Goal: Task Accomplishment & Management: Manage account settings

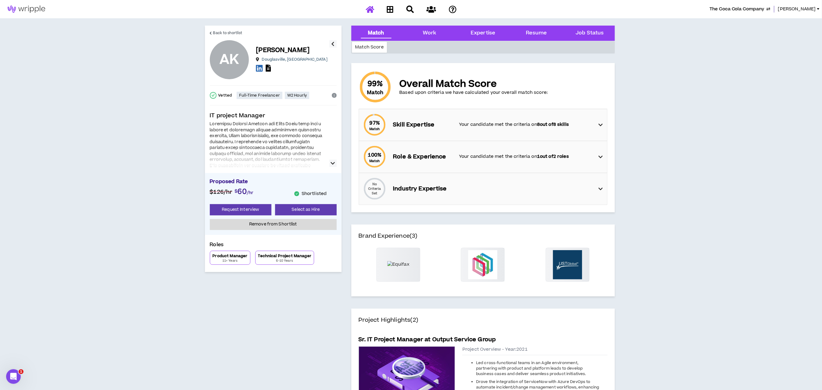
click at [371, 6] on icon at bounding box center [370, 9] width 9 height 8
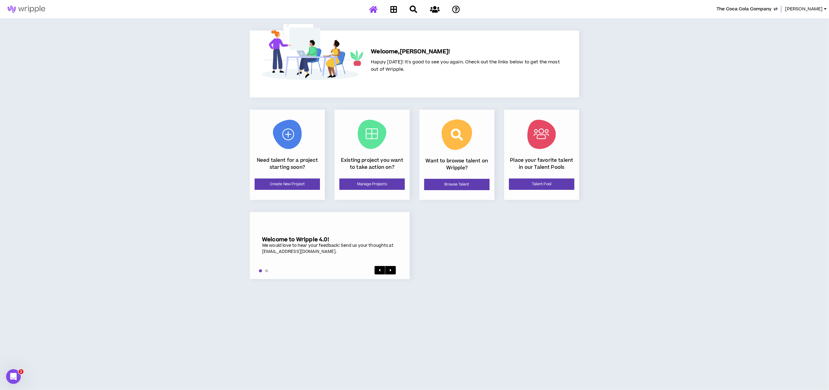
click at [745, 9] on span "The Coca Cola Company" at bounding box center [743, 9] width 55 height 7
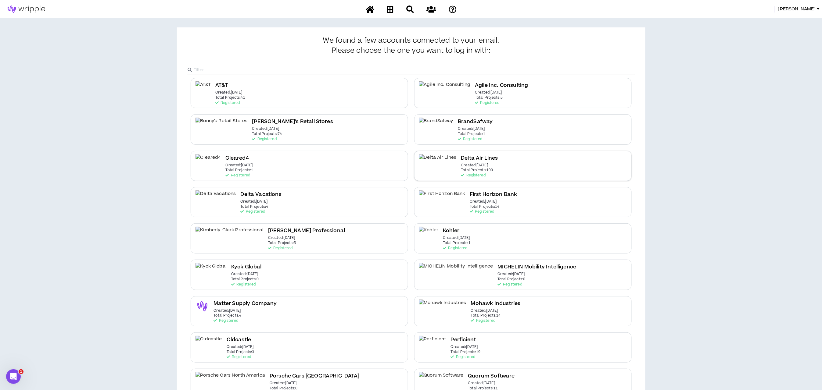
click at [461, 162] on h2 "Delta Air Lines" at bounding box center [479, 158] width 37 height 8
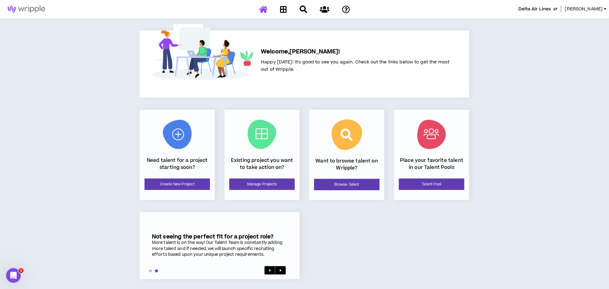
click at [526, 105] on div "Delta Air Lines Lauren-Bridget Welcome, Lauren-Bridget ! Happy Monday! It's goo…" at bounding box center [304, 145] width 609 height 291
click at [276, 185] on link "Manage Projects" at bounding box center [261, 184] width 65 height 11
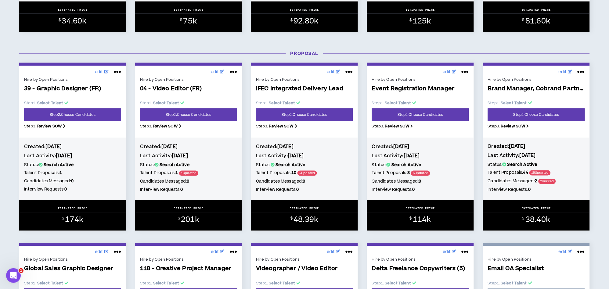
scroll to position [271, 0]
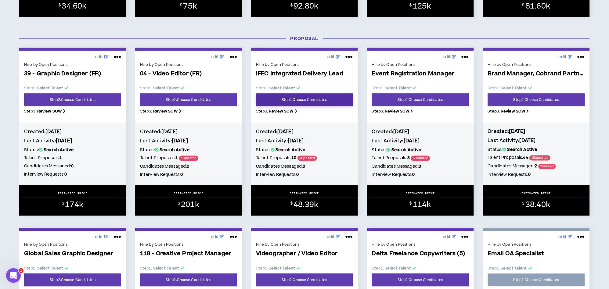
click at [294, 98] on link "Step 2 . Choose Candidates" at bounding box center [304, 100] width 97 height 13
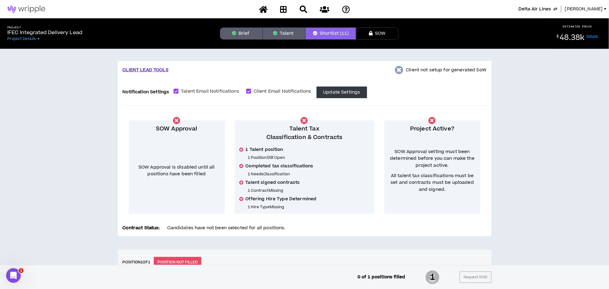
click at [551, 9] on span "Delta Air Lines" at bounding box center [534, 9] width 33 height 7
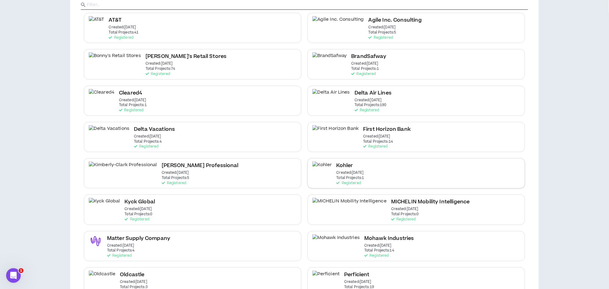
scroll to position [68, 0]
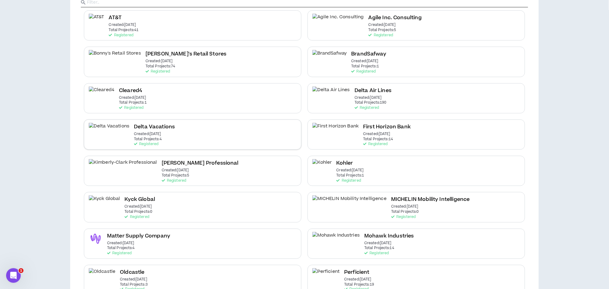
click at [152, 132] on div "Delta Vacations Created: Dec 7 2020 Total Projects: 4 Registered" at bounding box center [192, 135] width 217 height 30
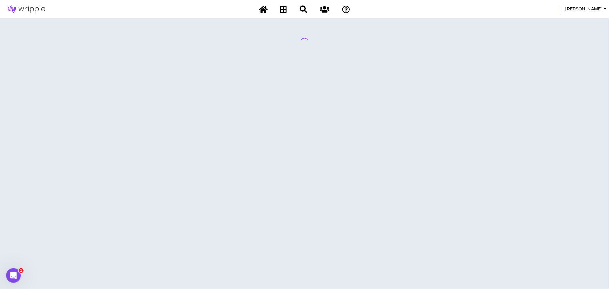
scroll to position [0, 0]
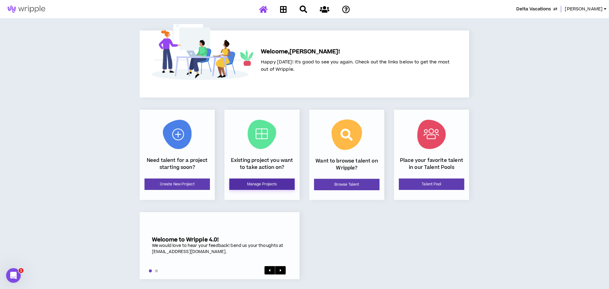
click at [256, 184] on link "Manage Projects" at bounding box center [261, 184] width 65 height 11
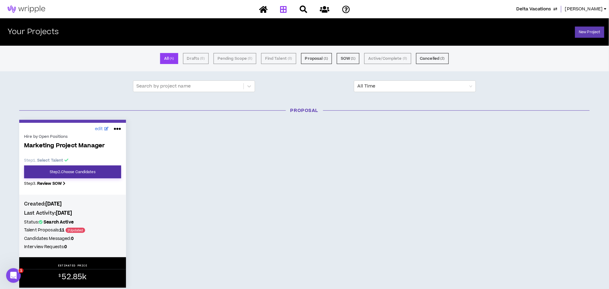
click at [100, 168] on link "Step 2 . Choose Candidates" at bounding box center [72, 172] width 97 height 13
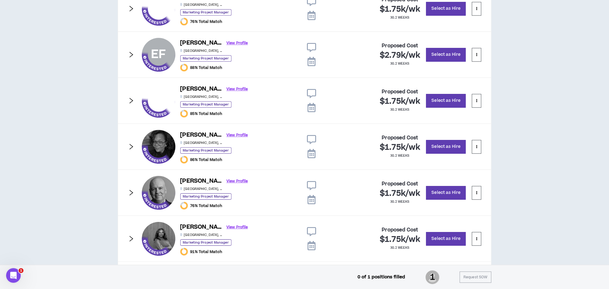
scroll to position [542, 0]
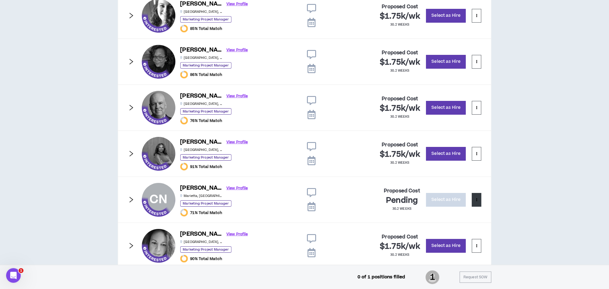
click at [473, 200] on button at bounding box center [476, 200] width 9 height 14
click at [463, 213] on span "Remove from shortlist" at bounding box center [452, 214] width 51 height 7
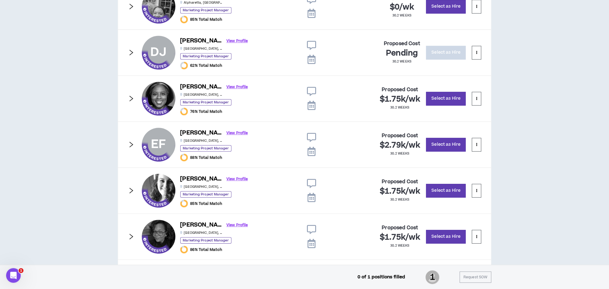
scroll to position [355, 0]
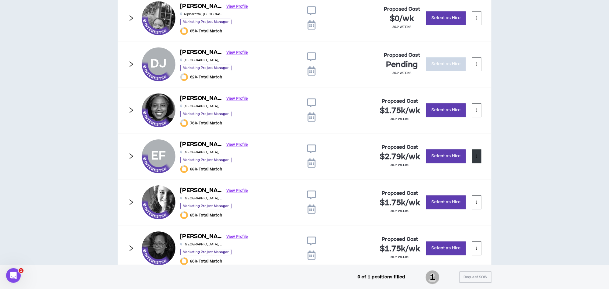
click at [476, 156] on icon at bounding box center [476, 156] width 1 height 3
click at [502, 155] on div "CLIENT LEAD TOOLS Client not setup for generated SoW Notification Settings Tale…" at bounding box center [304, 81] width 609 height 774
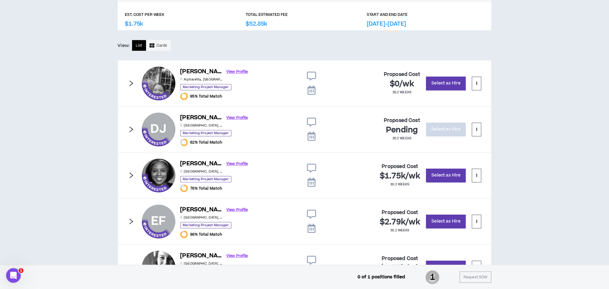
scroll to position [287, 0]
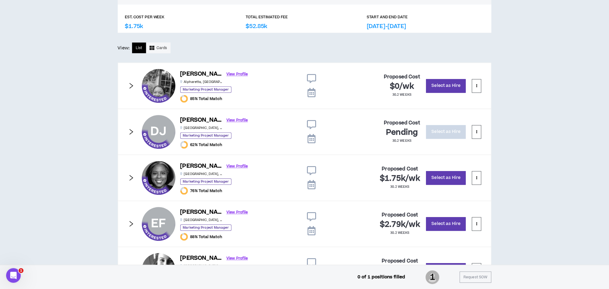
click at [131, 85] on icon "right" at bounding box center [131, 86] width 7 height 7
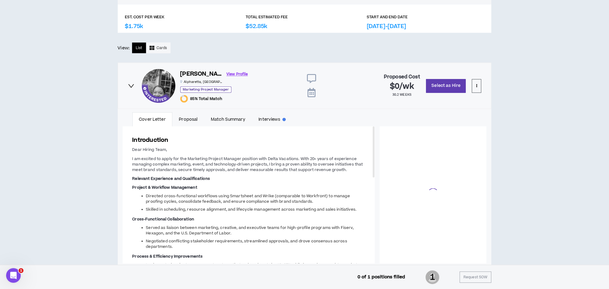
scroll to position [55, 0]
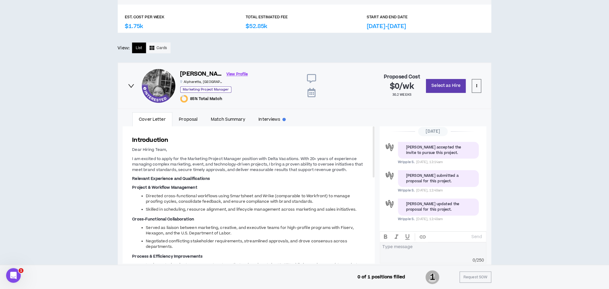
click at [131, 85] on icon "right" at bounding box center [131, 86] width 7 height 7
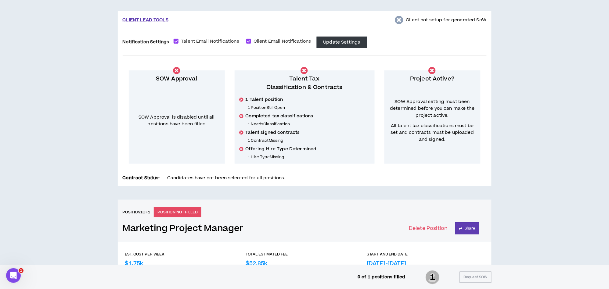
scroll to position [220, 0]
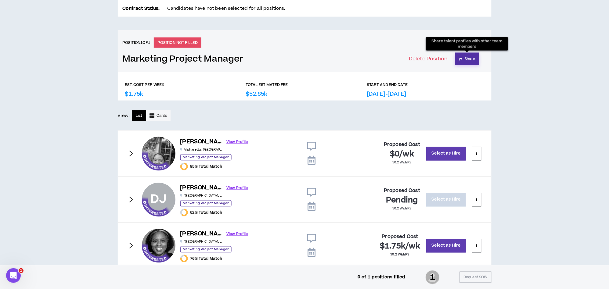
click at [469, 61] on button "Share" at bounding box center [467, 59] width 24 height 12
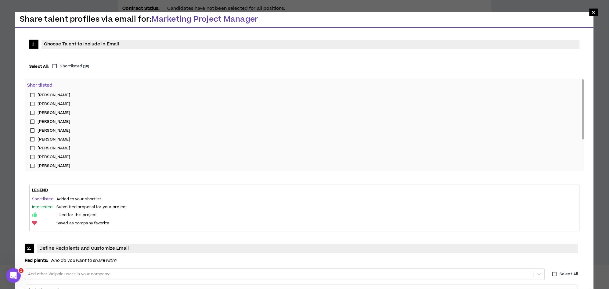
click at [53, 66] on label "Shortlisted ( 10 )" at bounding box center [70, 66] width 40 height 6
click at [32, 146] on label "Christopher H." at bounding box center [304, 147] width 554 height 9
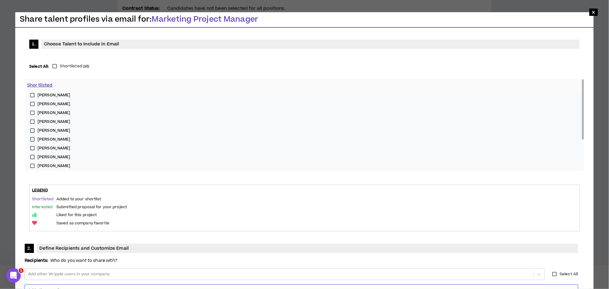
click at [277, 286] on div at bounding box center [301, 290] width 548 height 9
type input "**********"
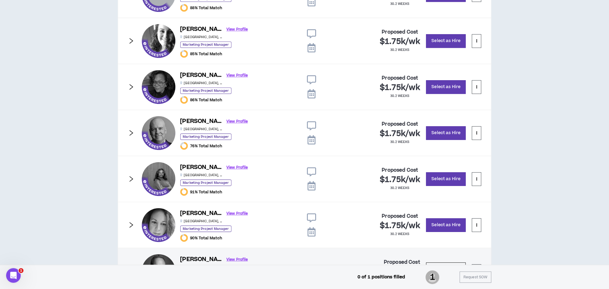
scroll to position [558, 0]
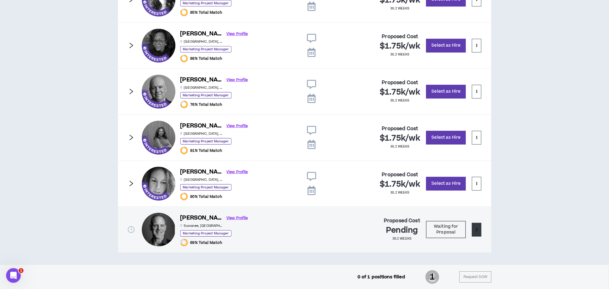
click at [477, 231] on button at bounding box center [476, 230] width 9 height 14
click at [463, 242] on span "Remove from shortlist" at bounding box center [452, 244] width 51 height 7
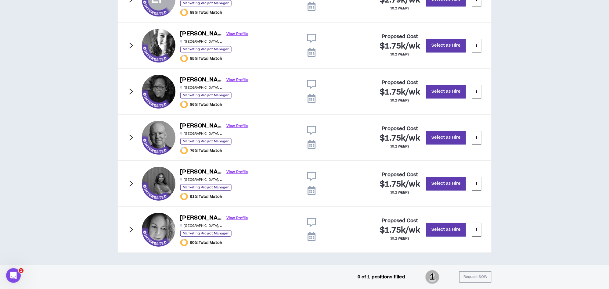
scroll to position [512, 0]
click at [131, 139] on icon "right" at bounding box center [131, 137] width 7 height 7
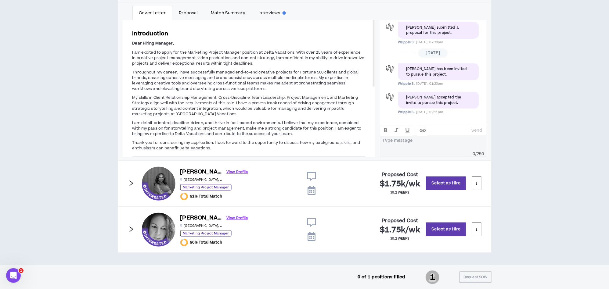
scroll to position [534, 0]
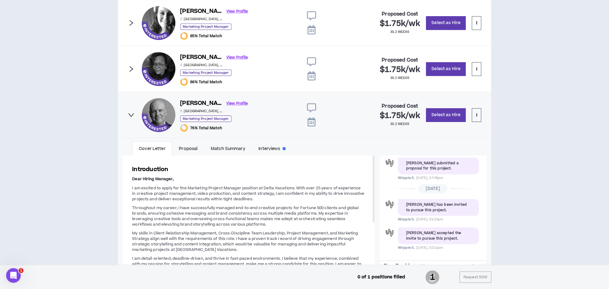
click at [133, 116] on icon "right" at bounding box center [131, 115] width 7 height 7
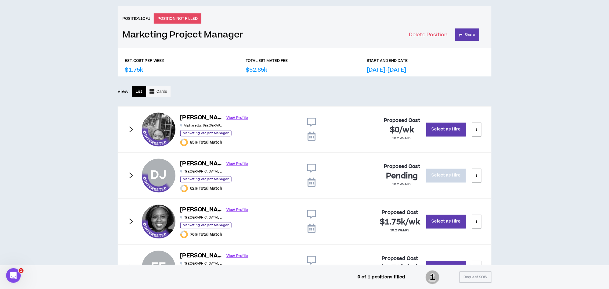
scroll to position [241, 0]
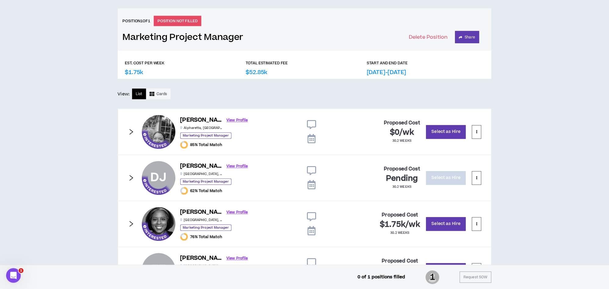
click at [130, 133] on icon "right" at bounding box center [131, 132] width 7 height 7
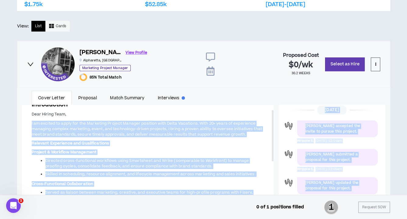
scroll to position [411, 0]
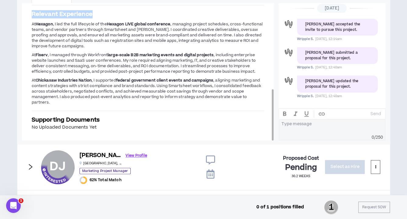
drag, startPoint x: 31, startPoint y: 122, endPoint x: 189, endPoint y: 106, distance: 158.8
copy div "I am excited to apply for the Marketing Project Manager position with Delta Vac…"
click at [33, 163] on icon "right" at bounding box center [30, 166] width 7 height 7
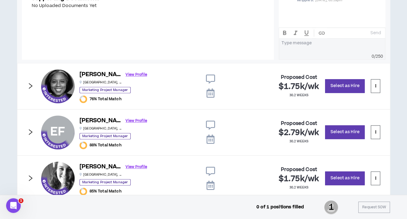
scroll to position [545, 0]
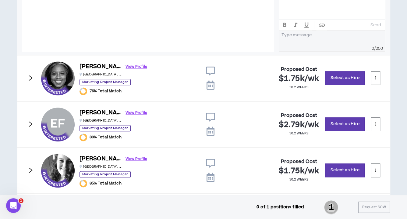
click at [30, 75] on icon "right" at bounding box center [31, 78] width 4 height 6
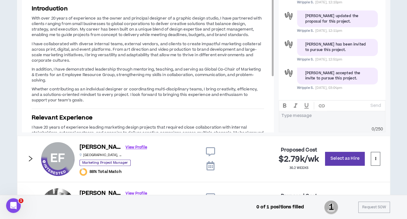
scroll to position [504, 0]
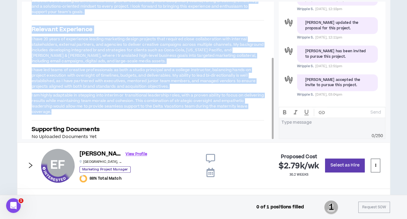
drag, startPoint x: 32, startPoint y: 23, endPoint x: 248, endPoint y: 99, distance: 228.6
click at [248, 99] on div "Introduction With over 20 years of experience as the owner and principal design…" at bounding box center [148, 28] width 252 height 243
copy div "With over 20 years of experience as the owner and principal designer of a graph…"
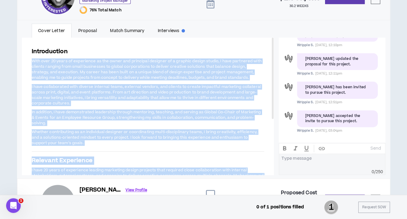
scroll to position [437, 0]
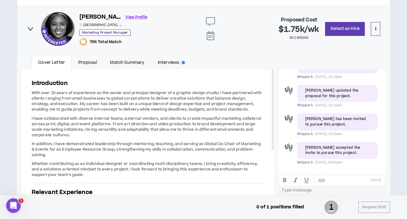
click at [96, 39] on span "76% Total Match" at bounding box center [106, 41] width 32 height 5
click at [114, 61] on link "Match Summary" at bounding box center [128, 62] width 48 height 14
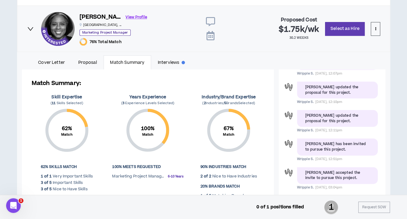
scroll to position [504, 0]
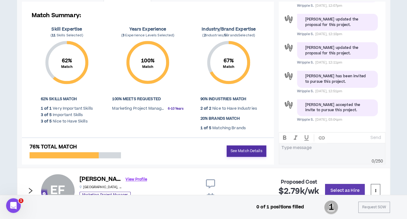
click at [245, 150] on link "See Match Details" at bounding box center [247, 150] width 40 height 11
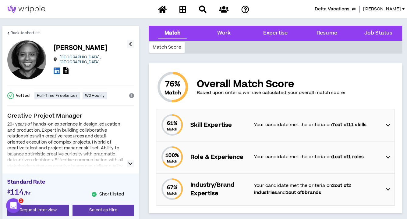
click at [275, 127] on p "Your candidate met the criteria on 7 out of 11 skills" at bounding box center [317, 124] width 126 height 7
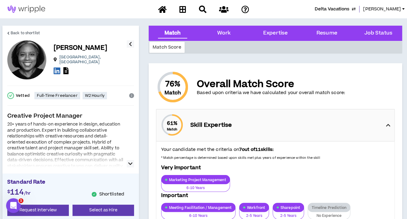
scroll to position [34, 0]
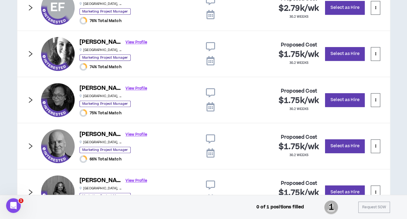
scroll to position [504, 0]
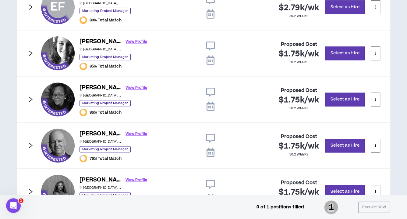
click at [29, 50] on icon "right" at bounding box center [31, 53] width 4 height 6
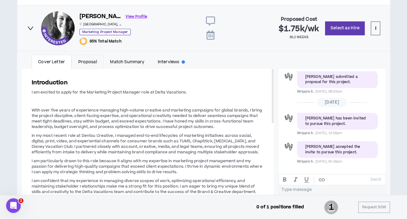
scroll to position [538, 0]
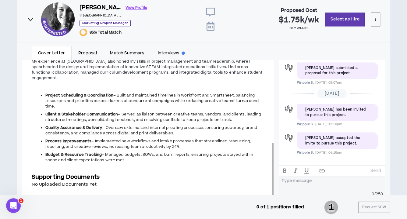
drag, startPoint x: 31, startPoint y: 80, endPoint x: 228, endPoint y: 160, distance: 212.4
click at [228, 160] on div "Introduction I am excited to apply for the Marketing Project Manager role at De…" at bounding box center [148, 25] width 252 height 346
copy div "I am excited to apply for the Marketing Project Manager role at Delta Vacations…"
click at [30, 17] on icon "right" at bounding box center [30, 19] width 7 height 7
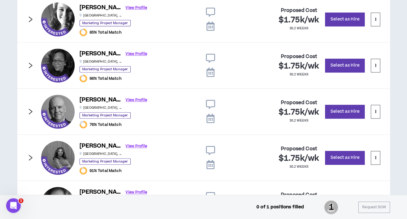
click at [33, 63] on icon "right" at bounding box center [30, 65] width 7 height 7
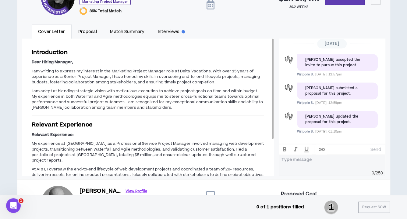
scroll to position [606, 0]
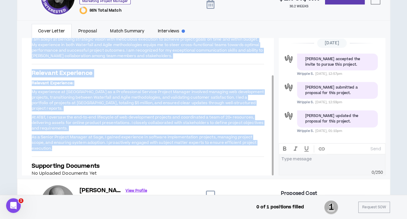
drag, startPoint x: 31, startPoint y: 66, endPoint x: 265, endPoint y: 136, distance: 244.0
click at [265, 136] on div "Introduction Dear Hiring Manager, I am writing to express my interest in the Ma…" at bounding box center [148, 86] width 252 height 199
copy div "I am writing to express my interest in the Marketing Project Manager role at De…"
drag, startPoint x: 144, startPoint y: 102, endPoint x: 141, endPoint y: 61, distance: 40.6
click at [144, 102] on span "My experience at NCR as a Professional Service Project Manager involved managin…" at bounding box center [148, 100] width 232 height 22
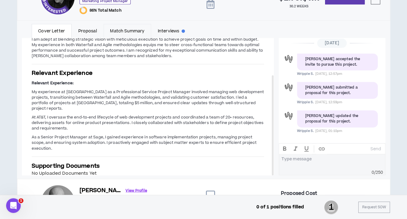
click at [127, 26] on link "Match Summary" at bounding box center [128, 31] width 48 height 14
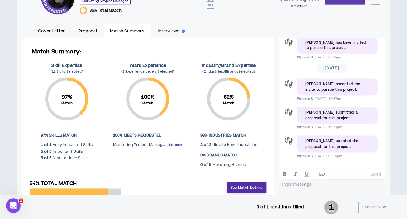
click at [246, 185] on link "See Match Details" at bounding box center [247, 186] width 40 height 11
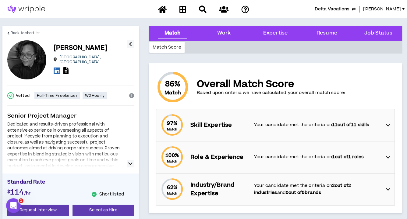
click at [260, 123] on p "Your candidate met the criteria on 11 out of 11 skills" at bounding box center [317, 124] width 126 height 7
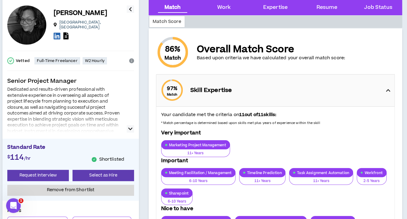
scroll to position [34, 0]
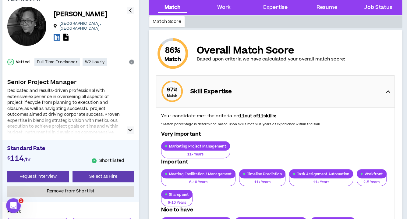
click at [290, 130] on p "Very important" at bounding box center [275, 133] width 229 height 7
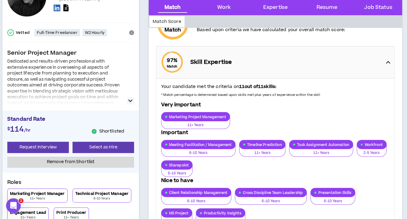
scroll to position [68, 0]
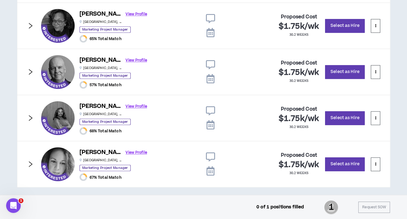
scroll to position [580, 0]
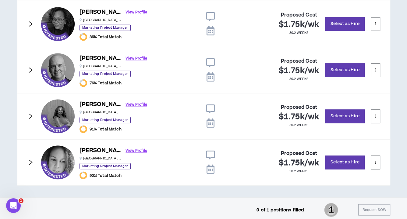
click at [31, 22] on icon "right" at bounding box center [31, 24] width 4 height 6
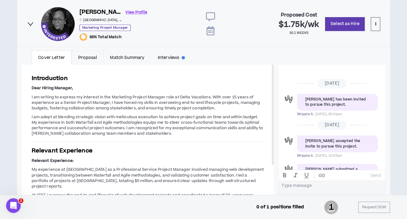
scroll to position [55, 0]
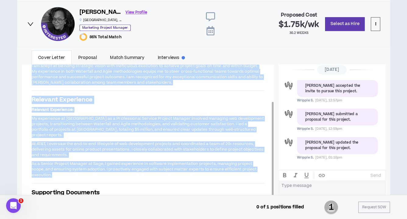
drag, startPoint x: 32, startPoint y: 94, endPoint x: 267, endPoint y: 160, distance: 243.8
click at [267, 160] on div "Introduction Dear Hiring Manager, I am writing to express my interest in the Ma…" at bounding box center [148, 112] width 252 height 199
copy div "am writing to express my interest in the Marketing Project Manager role at Delt…"
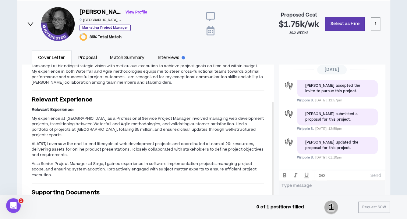
click at [29, 22] on icon "right" at bounding box center [30, 24] width 6 height 4
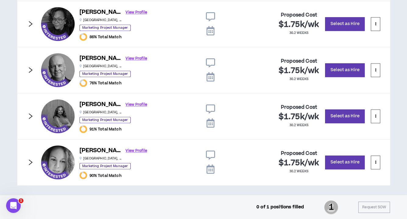
click at [32, 66] on icon "right" at bounding box center [30, 69] width 7 height 7
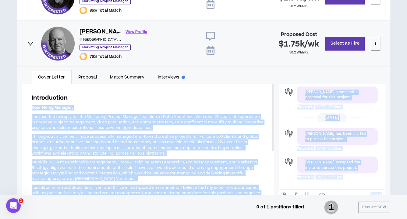
scroll to position [708, 0]
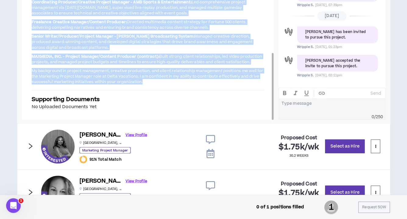
drag, startPoint x: 32, startPoint y: 104, endPoint x: 210, endPoint y: 77, distance: 180.5
copy div "Dear Hiring Manager, I am excited to apply for the Marketing Project Manager po…"
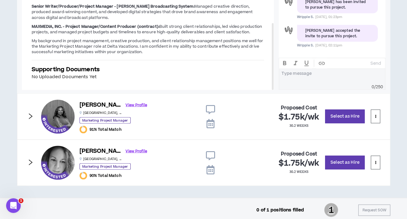
click at [30, 113] on icon "right" at bounding box center [30, 116] width 7 height 7
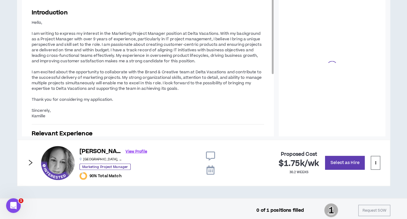
scroll to position [64, 0]
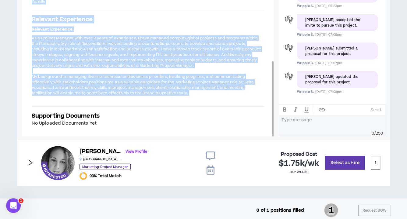
drag, startPoint x: 33, startPoint y: 18, endPoint x: 196, endPoint y: 94, distance: 180.3
click at [196, 94] on div "Introduction Hello, I am writing to express my interest in the Marketing Projec…" at bounding box center [148, 11] width 252 height 252
copy div "Hello, I am writing to express my interest in the Marketing Project Manager pos…"
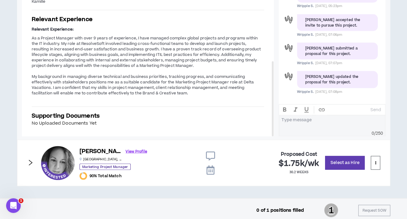
click at [31, 161] on icon "right" at bounding box center [30, 162] width 7 height 7
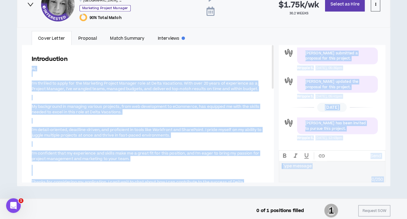
scroll to position [738, 0]
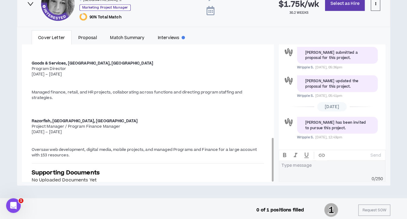
drag, startPoint x: 33, startPoint y: 63, endPoint x: 210, endPoint y: 146, distance: 195.3
copy div "Hi, I'm thrilled to apply for the Marketing Project Manager role at Delta Vacat…"
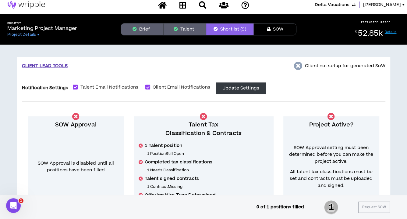
scroll to position [0, 0]
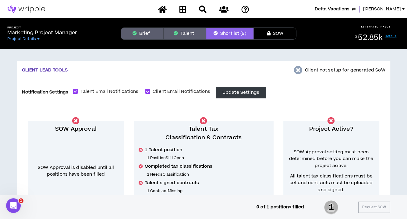
click at [341, 8] on span "Delta Vacations" at bounding box center [332, 9] width 35 height 7
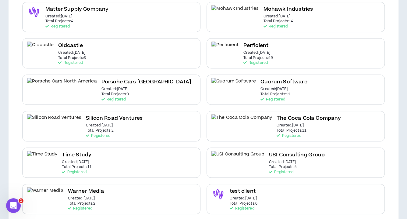
scroll to position [298, 0]
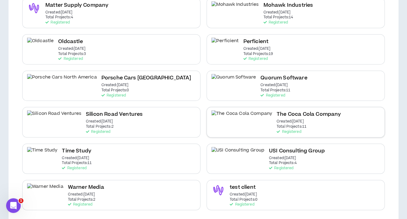
click at [277, 111] on h2 "The Coca Cola Company" at bounding box center [309, 114] width 64 height 8
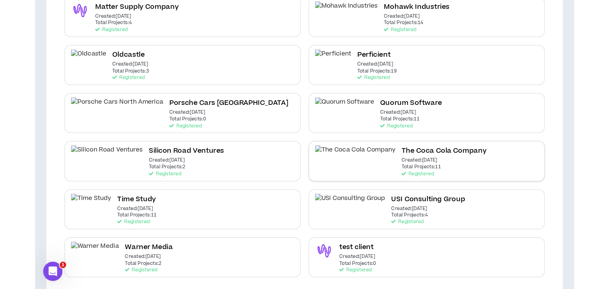
scroll to position [0, 0]
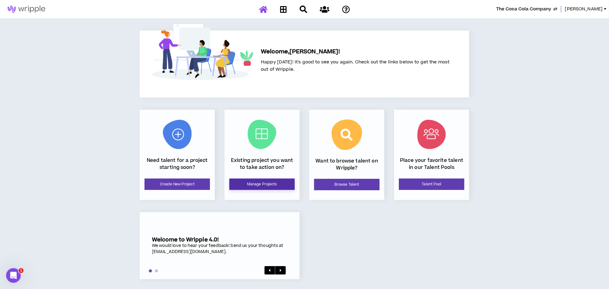
click at [267, 185] on link "Manage Projects" at bounding box center [261, 184] width 65 height 11
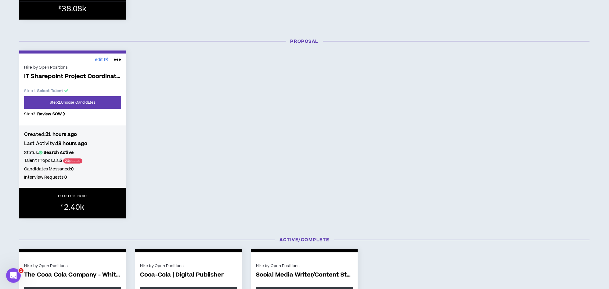
scroll to position [271, 0]
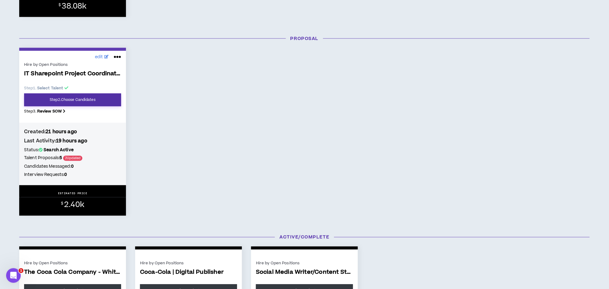
click at [77, 105] on link "Step 2 . Choose Candidates" at bounding box center [72, 100] width 97 height 13
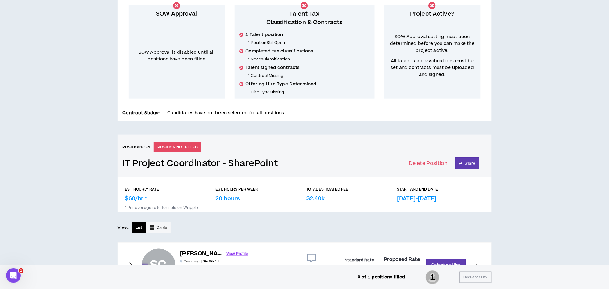
scroll to position [243, 0]
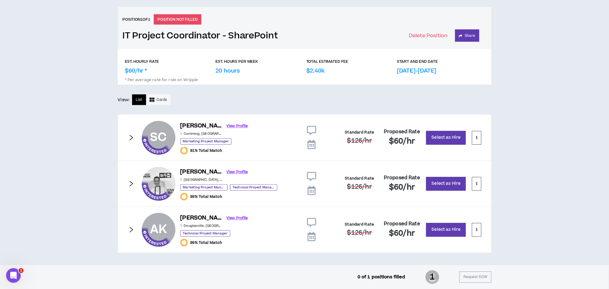
click at [129, 139] on icon "right" at bounding box center [131, 137] width 7 height 7
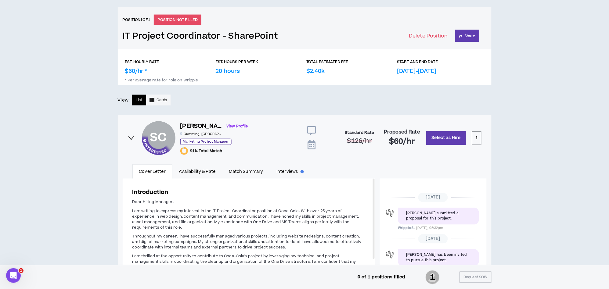
scroll to position [27, 0]
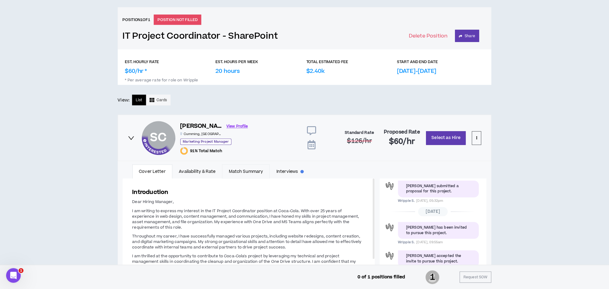
click at [236, 168] on link "Match Summary" at bounding box center [246, 172] width 48 height 14
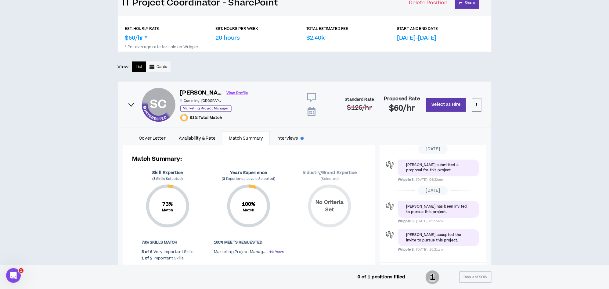
scroll to position [344, 0]
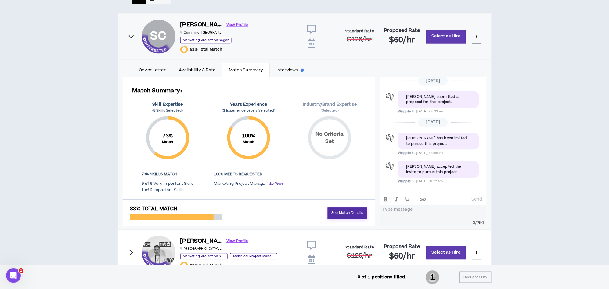
click at [335, 209] on link "See Match Details" at bounding box center [347, 213] width 40 height 11
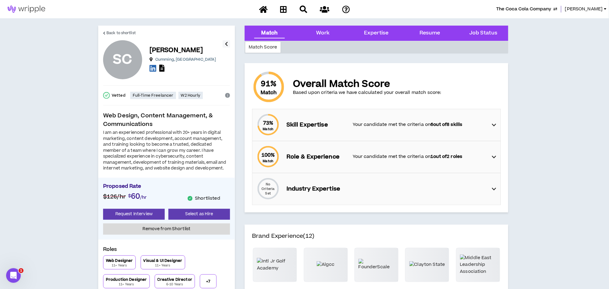
click at [366, 133] on div "73 % Match Skill Expertise Your candidate met the criteria on 6 out of 8 skills" at bounding box center [378, 125] width 245 height 32
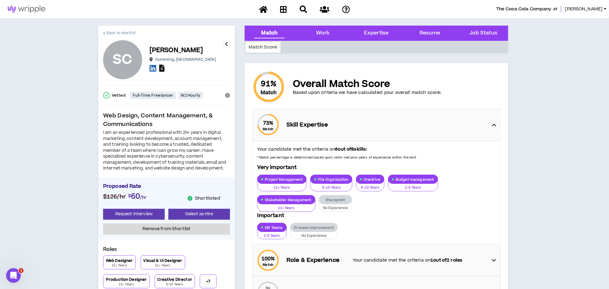
click at [117, 32] on span "Back to shortlist" at bounding box center [120, 33] width 29 height 6
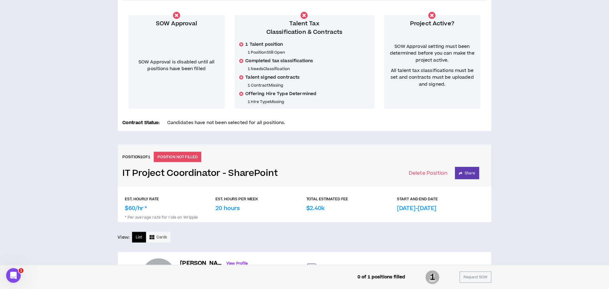
scroll to position [5, 0]
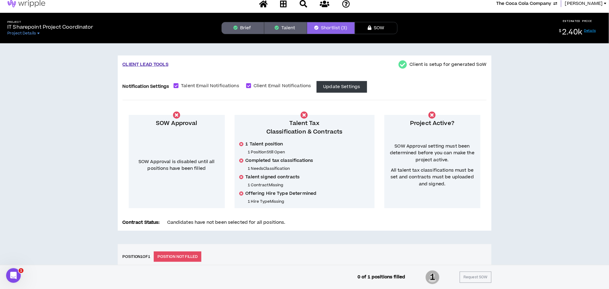
click at [295, 29] on button "Talent" at bounding box center [285, 28] width 43 height 12
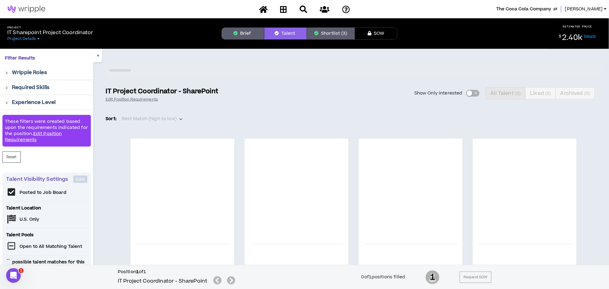
click at [470, 95] on div "Show Only Interested All Talent ( 0 ) Liked ( 0 ) Archived ( 0 )" at bounding box center [414, 93] width 376 height 12
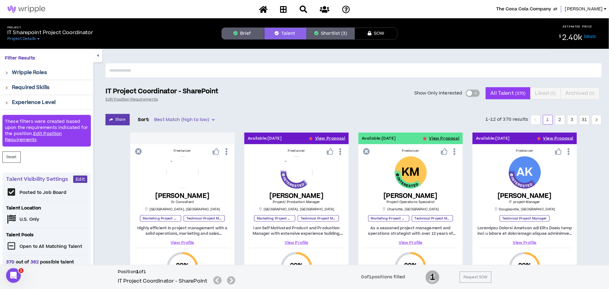
click at [468, 94] on div "button" at bounding box center [468, 93] width 5 height 5
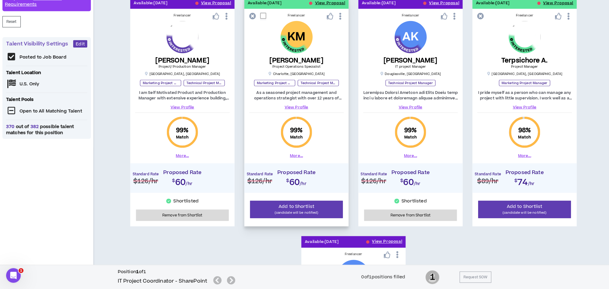
scroll to position [102, 0]
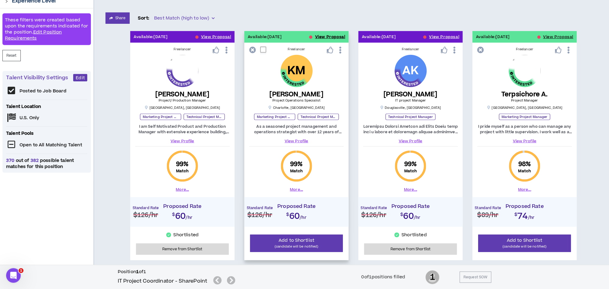
click at [318, 37] on button "View Proposal" at bounding box center [330, 37] width 30 height 12
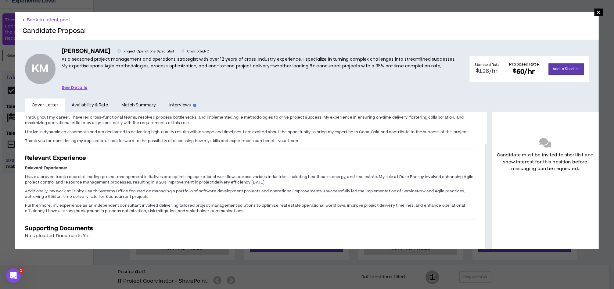
click at [146, 104] on link "Match Summary" at bounding box center [139, 105] width 48 height 14
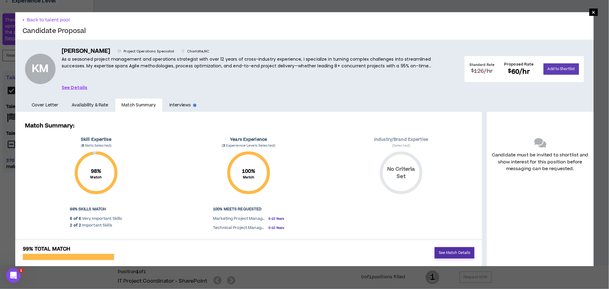
click at [438, 251] on link "See Match Details" at bounding box center [454, 252] width 40 height 11
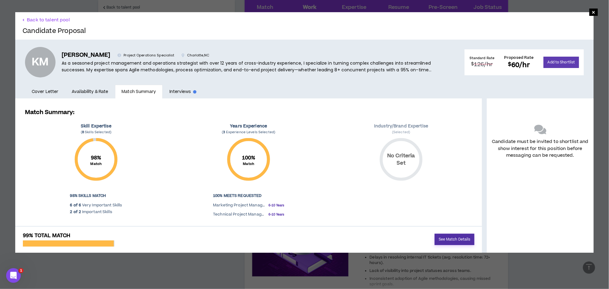
click at [434, 236] on link "See Match Details" at bounding box center [454, 239] width 40 height 11
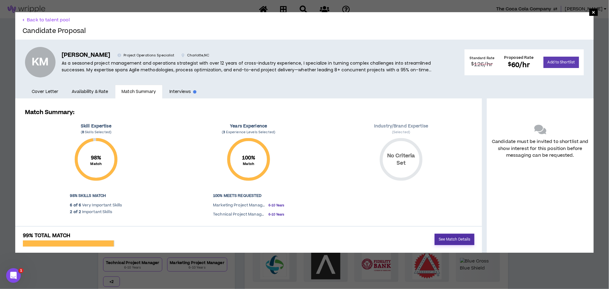
scroll to position [169, 0]
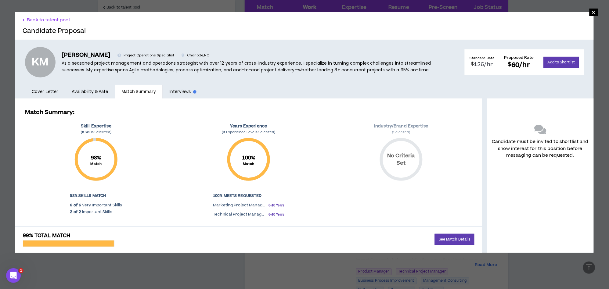
click at [527, 264] on div "× Back to talent pool Candidate Proposal KM Keeya M. Project Operations Special…" at bounding box center [304, 144] width 609 height 289
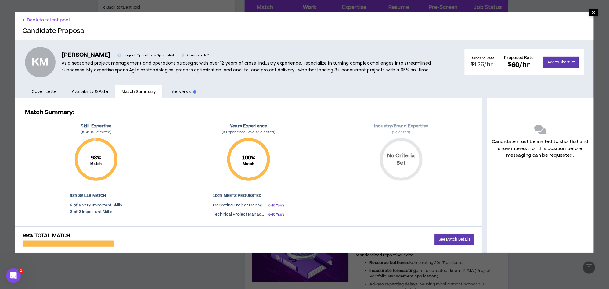
click at [591, 11] on span "×" at bounding box center [593, 12] width 4 height 7
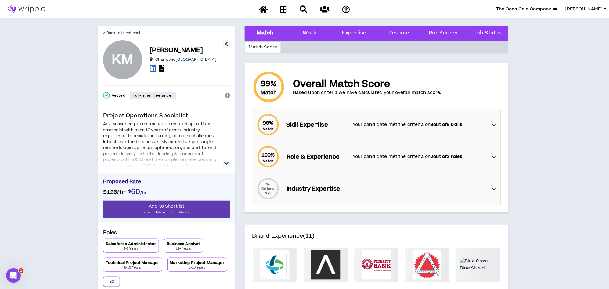
click at [490, 123] on div "98 % Match Skill Expertise Your candidate met the criteria on 8 out of 8 skills" at bounding box center [378, 125] width 245 height 32
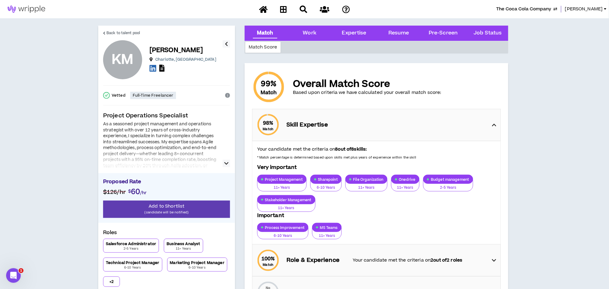
click at [161, 68] on icon at bounding box center [161, 68] width 5 height 7
click at [116, 33] on span "Back to talent pool" at bounding box center [123, 33] width 34 height 6
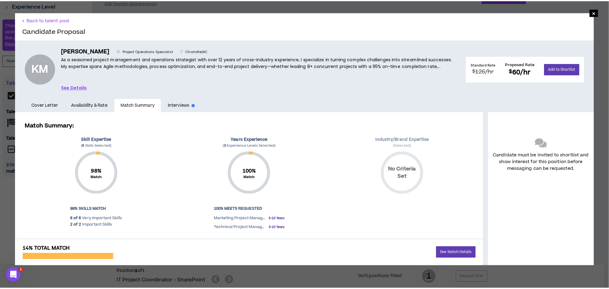
scroll to position [102, 0]
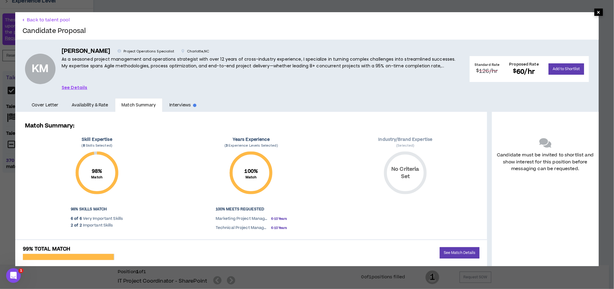
click at [597, 13] on span "×" at bounding box center [599, 12] width 4 height 7
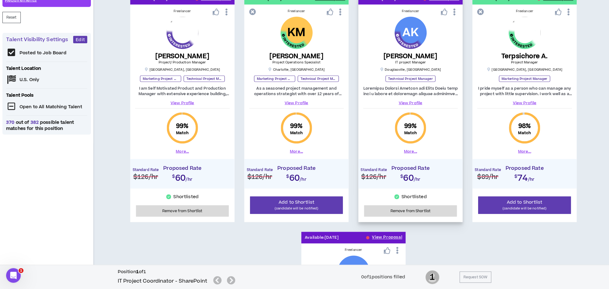
scroll to position [135, 0]
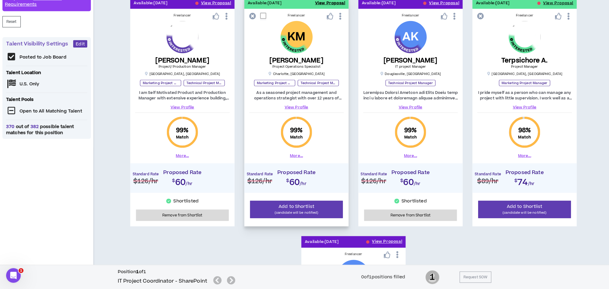
click at [325, 3] on button "View Proposal" at bounding box center [330, 3] width 30 height 12
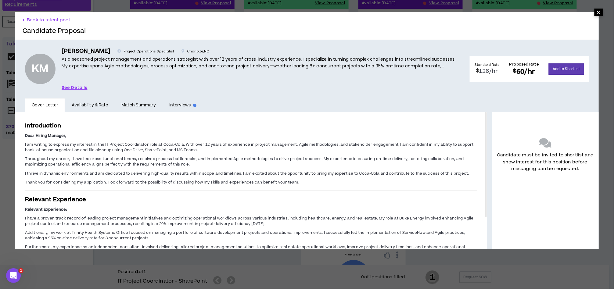
click at [594, 10] on span "×" at bounding box center [598, 12] width 9 height 7
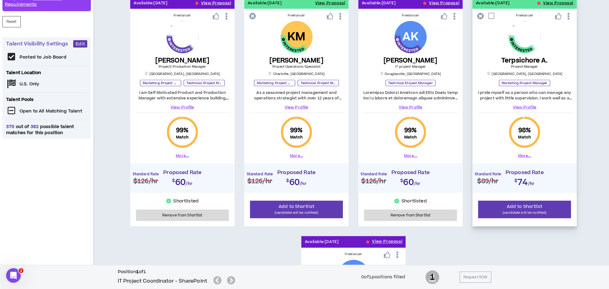
click at [527, 107] on link "View Profile" at bounding box center [524, 107] width 95 height 5
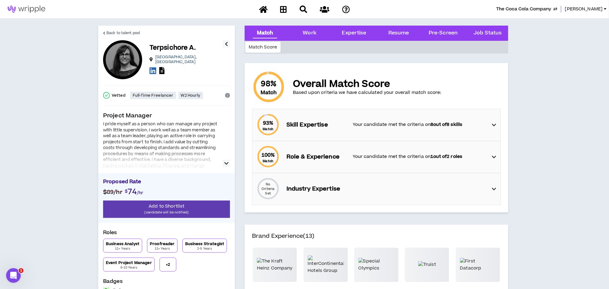
click at [492, 125] on icon at bounding box center [494, 124] width 4 height 7
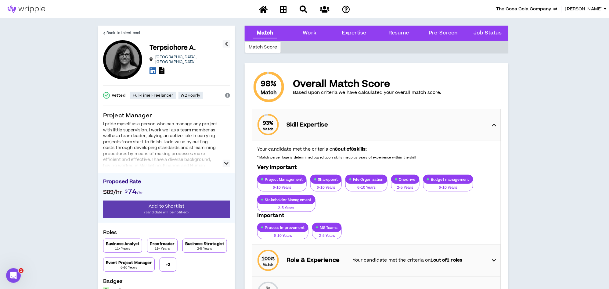
click at [514, 9] on span "The Coca Cola Company" at bounding box center [523, 9] width 55 height 7
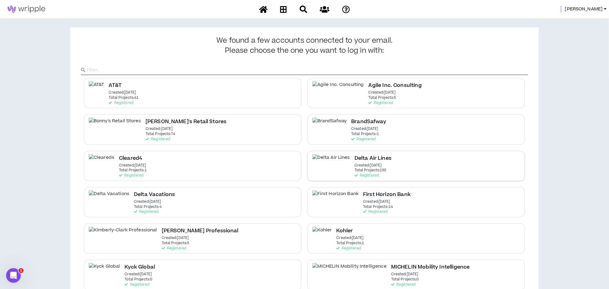
click at [375, 164] on div "Delta Air Lines Created: Dec 7 2020 Total Projects: 190 Registered" at bounding box center [415, 166] width 217 height 30
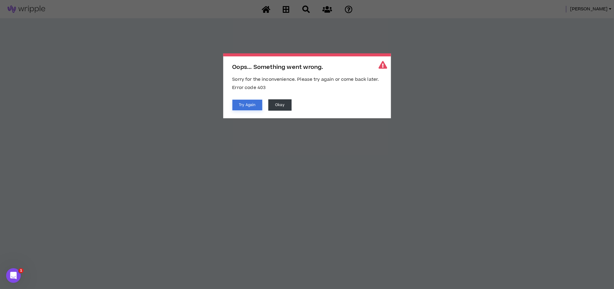
click at [244, 103] on button "Try Again" at bounding box center [247, 105] width 30 height 11
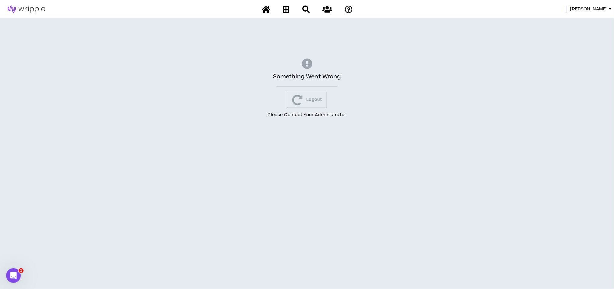
click at [313, 93] on button "Logout" at bounding box center [307, 100] width 40 height 16
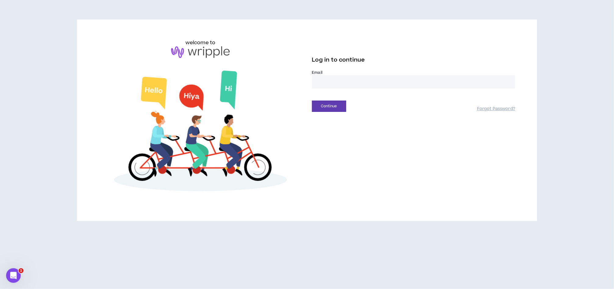
click at [323, 78] on input "email" at bounding box center [413, 81] width 203 height 13
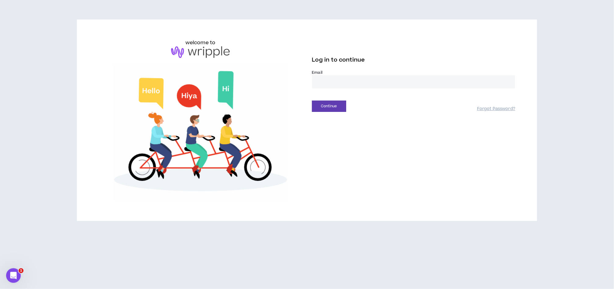
type input "**********"
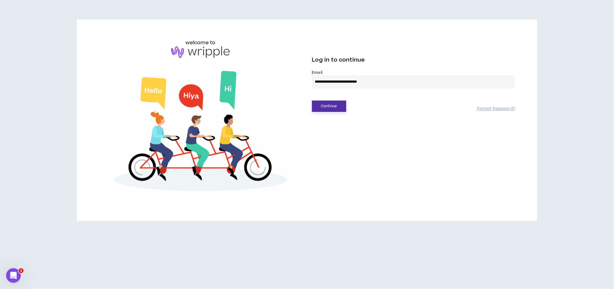
click at [324, 106] on button "Continue" at bounding box center [329, 106] width 34 height 11
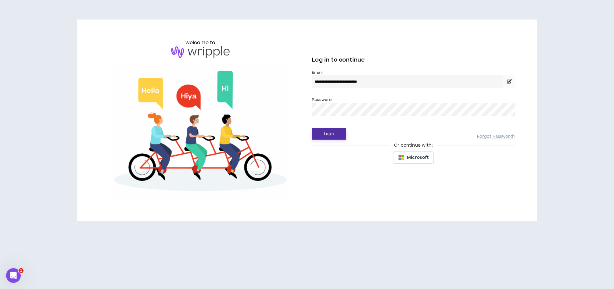
click at [334, 133] on button "Login" at bounding box center [329, 133] width 34 height 11
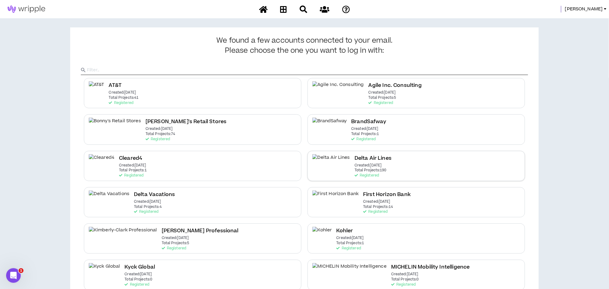
click at [354, 161] on h2 "Delta Air Lines" at bounding box center [372, 158] width 37 height 8
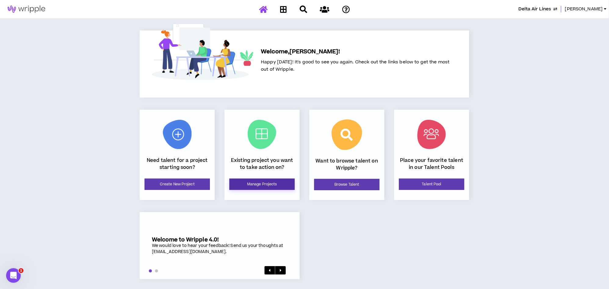
click at [263, 185] on link "Manage Projects" at bounding box center [261, 184] width 65 height 11
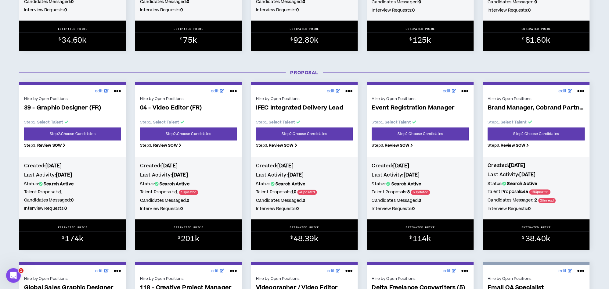
scroll to position [237, 0]
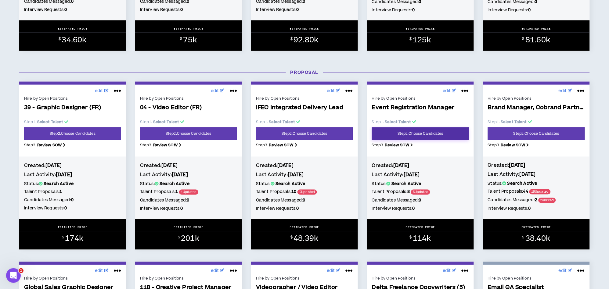
click at [385, 133] on link "Step 2 . Choose Candidates" at bounding box center [420, 133] width 97 height 13
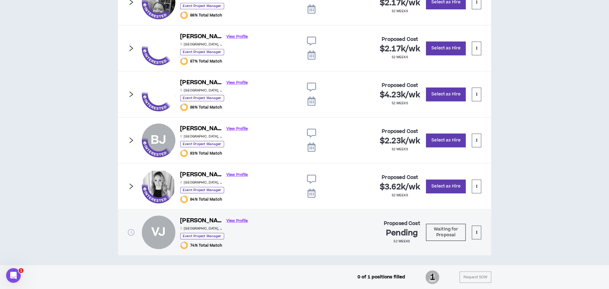
scroll to position [381, 0]
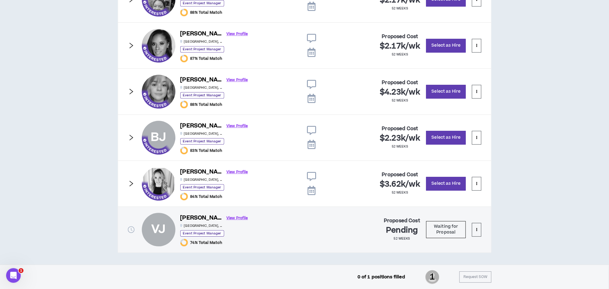
click at [130, 136] on icon "right" at bounding box center [131, 137] width 7 height 7
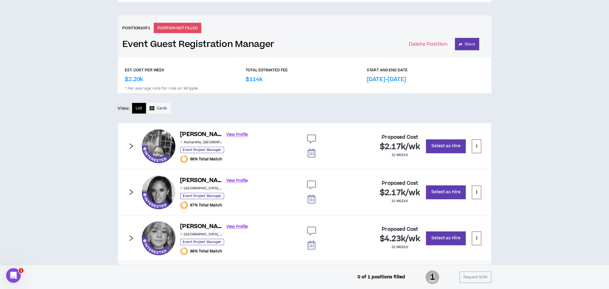
scroll to position [204, 0]
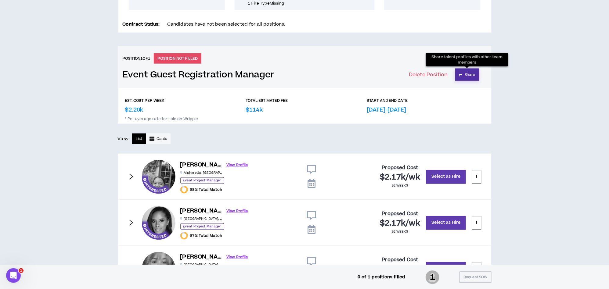
click at [463, 74] on button "Share" at bounding box center [467, 75] width 24 height 12
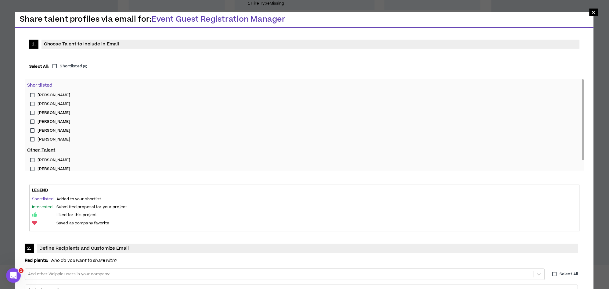
click at [30, 92] on label "Brandie J." at bounding box center [304, 95] width 554 height 9
click at [31, 102] on label "Serena R." at bounding box center [304, 104] width 554 height 9
click at [32, 111] on label "Regina P." at bounding box center [304, 113] width 554 height 9
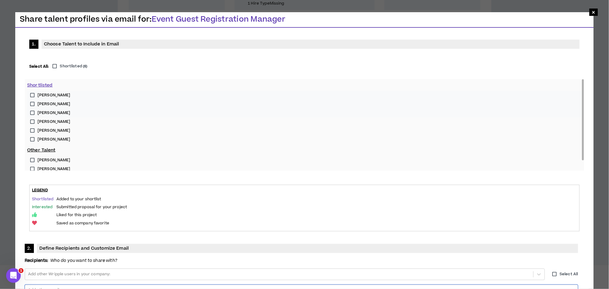
click at [273, 286] on div at bounding box center [301, 290] width 548 height 9
type input "**********"
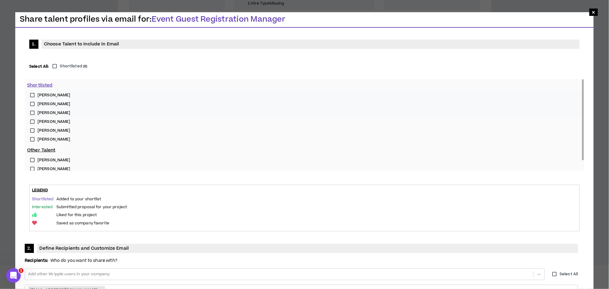
click at [33, 129] on label "Caroline G." at bounding box center [304, 130] width 554 height 9
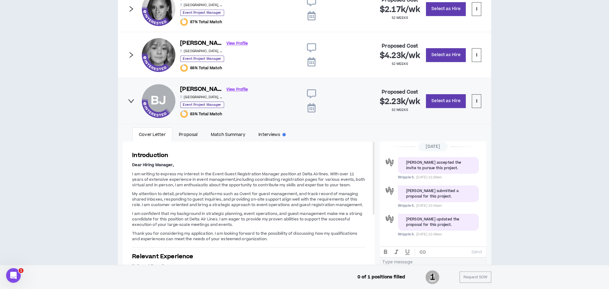
scroll to position [441, 0]
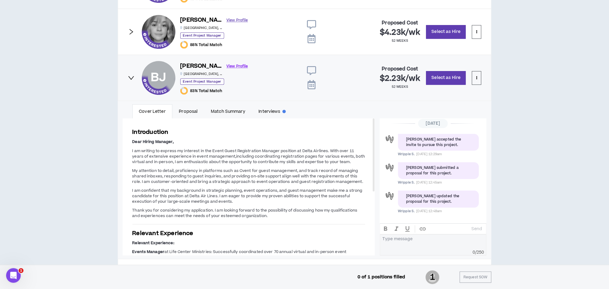
click at [227, 21] on link "View Profile" at bounding box center [237, 20] width 21 height 11
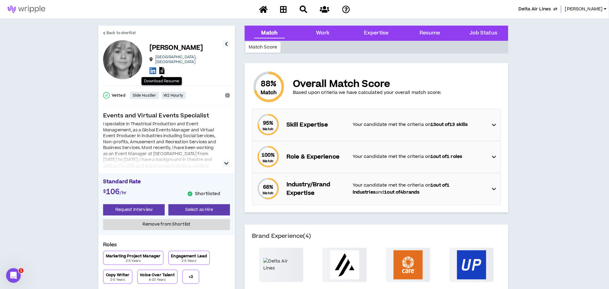
click at [161, 70] on icon at bounding box center [161, 70] width 5 height 7
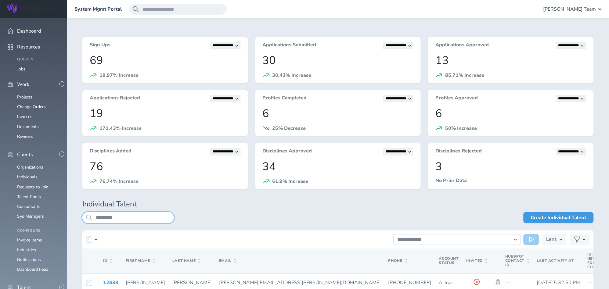
click at [123, 217] on input "*********" at bounding box center [127, 217] width 91 height 11
drag, startPoint x: 95, startPoint y: 216, endPoint x: 84, endPoint y: 216, distance: 11.9
click at [84, 216] on input "*********" at bounding box center [127, 217] width 91 height 11
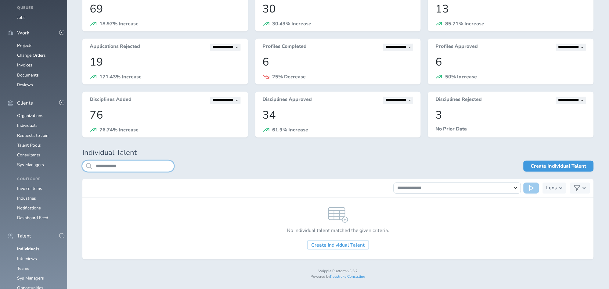
scroll to position [52, 0]
click at [108, 166] on input "**********" at bounding box center [127, 165] width 91 height 11
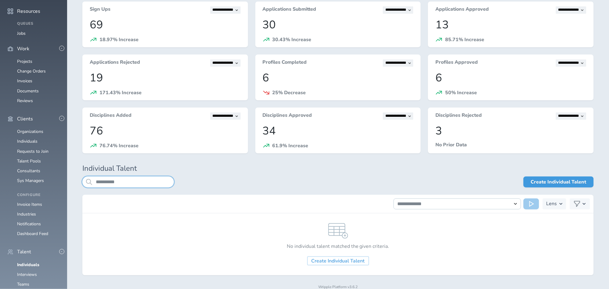
scroll to position [52, 0]
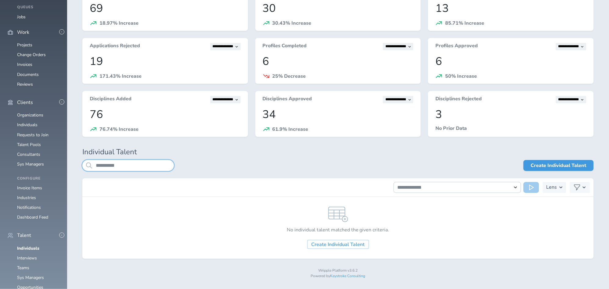
click at [103, 166] on input "**********" at bounding box center [127, 165] width 91 height 11
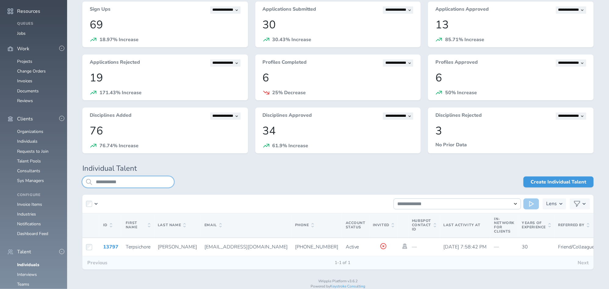
scroll to position [51, 0]
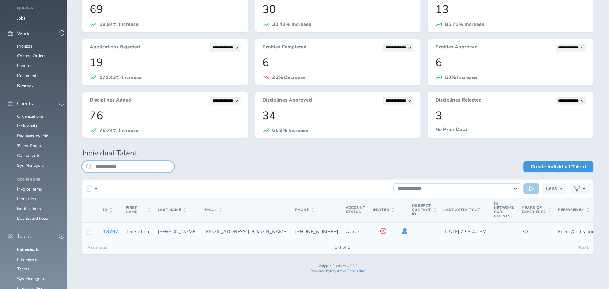
type input "**********"
click at [401, 218] on icon at bounding box center [404, 230] width 7 height 5
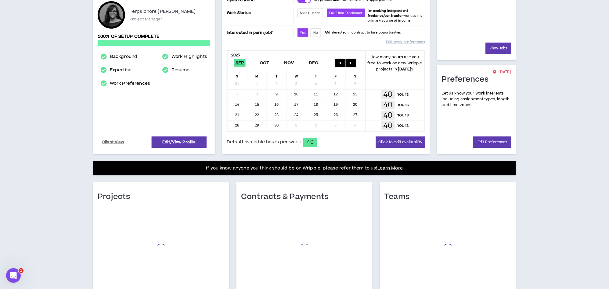
scroll to position [109, 0]
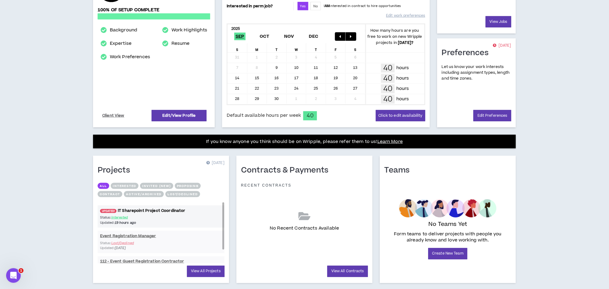
click at [178, 209] on link "UPDATED! IT Sharepoint Project Coordinator" at bounding box center [161, 211] width 127 height 6
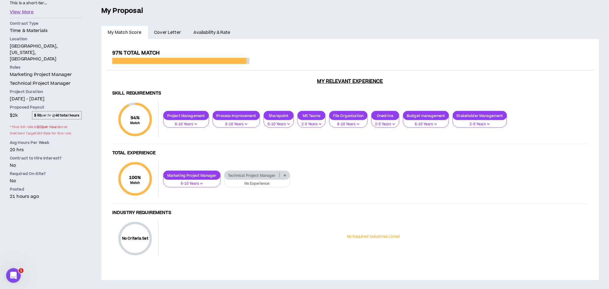
click at [220, 32] on link "Availability & Rate" at bounding box center [211, 32] width 49 height 13
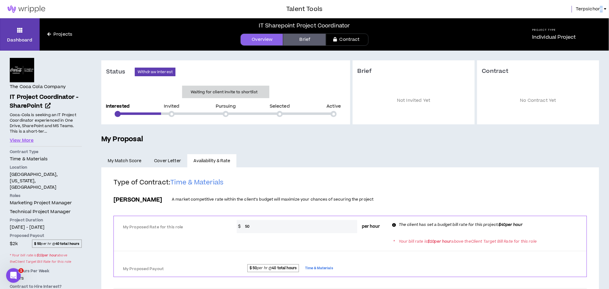
click at [602, 7] on span "Terpsichore" at bounding box center [588, 9] width 27 height 7
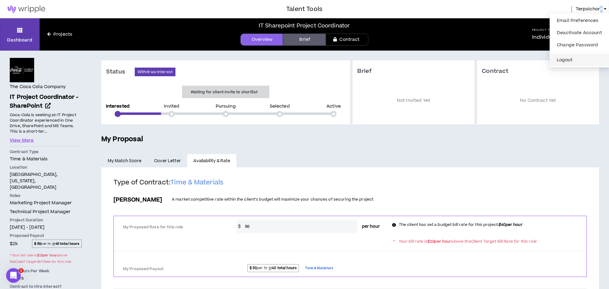
click at [566, 58] on button "Logout" at bounding box center [579, 59] width 52 height 9
